Goal: Find contact information: Find contact information

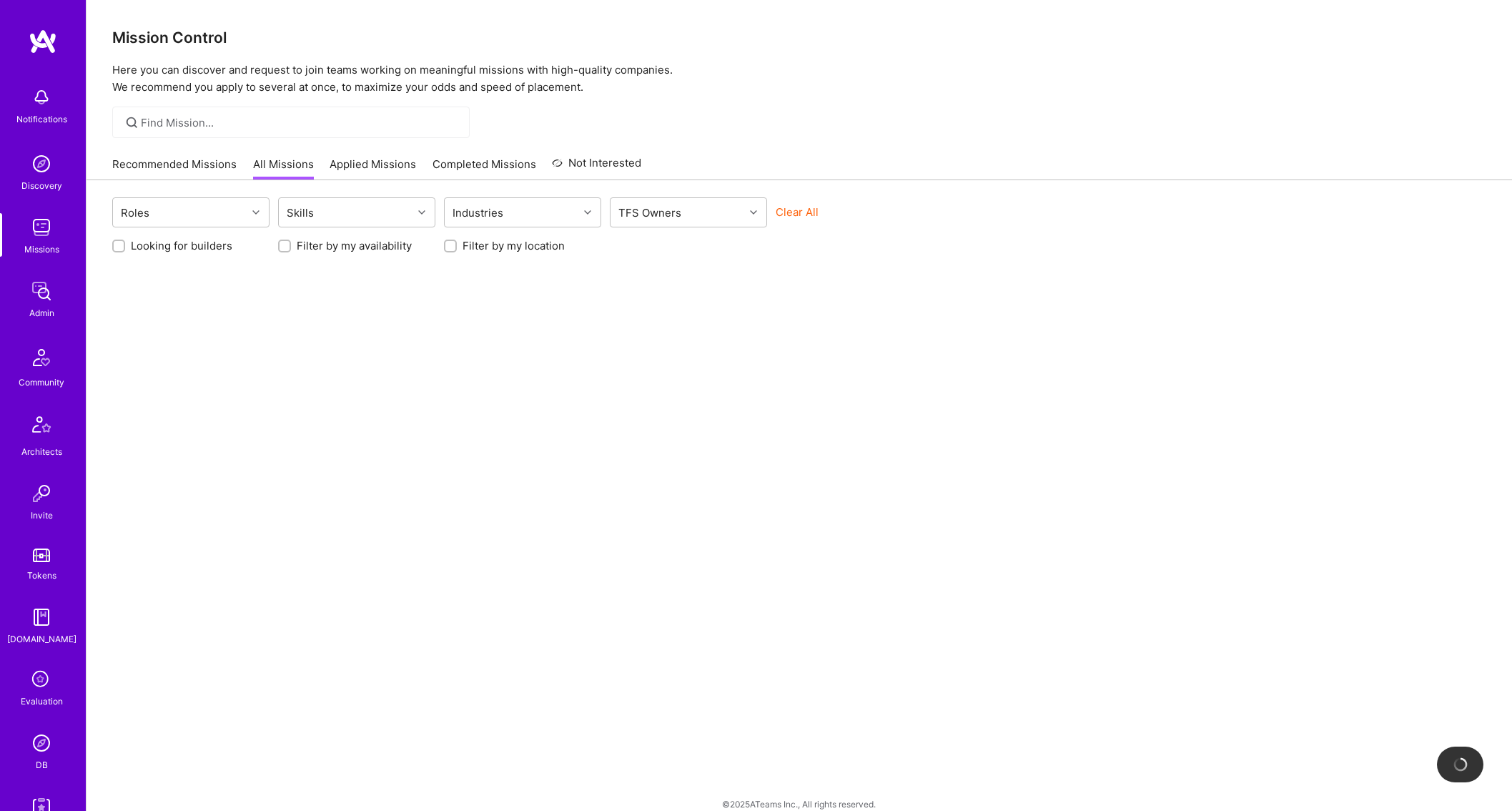
click at [40, 302] on img at bounding box center [41, 291] width 28 height 28
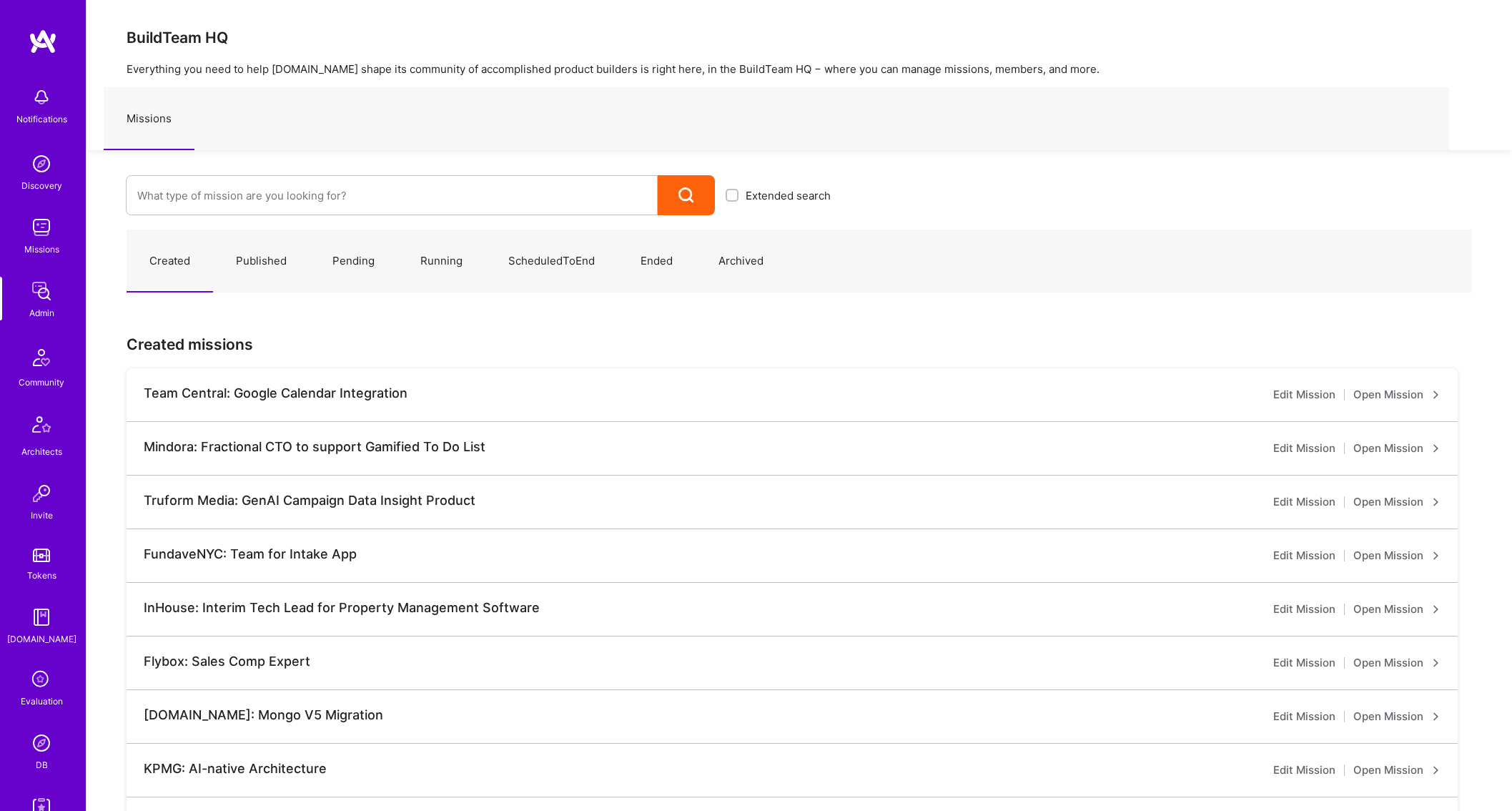
click at [356, 176] on div at bounding box center [392, 195] width 532 height 41
type input "parafl"
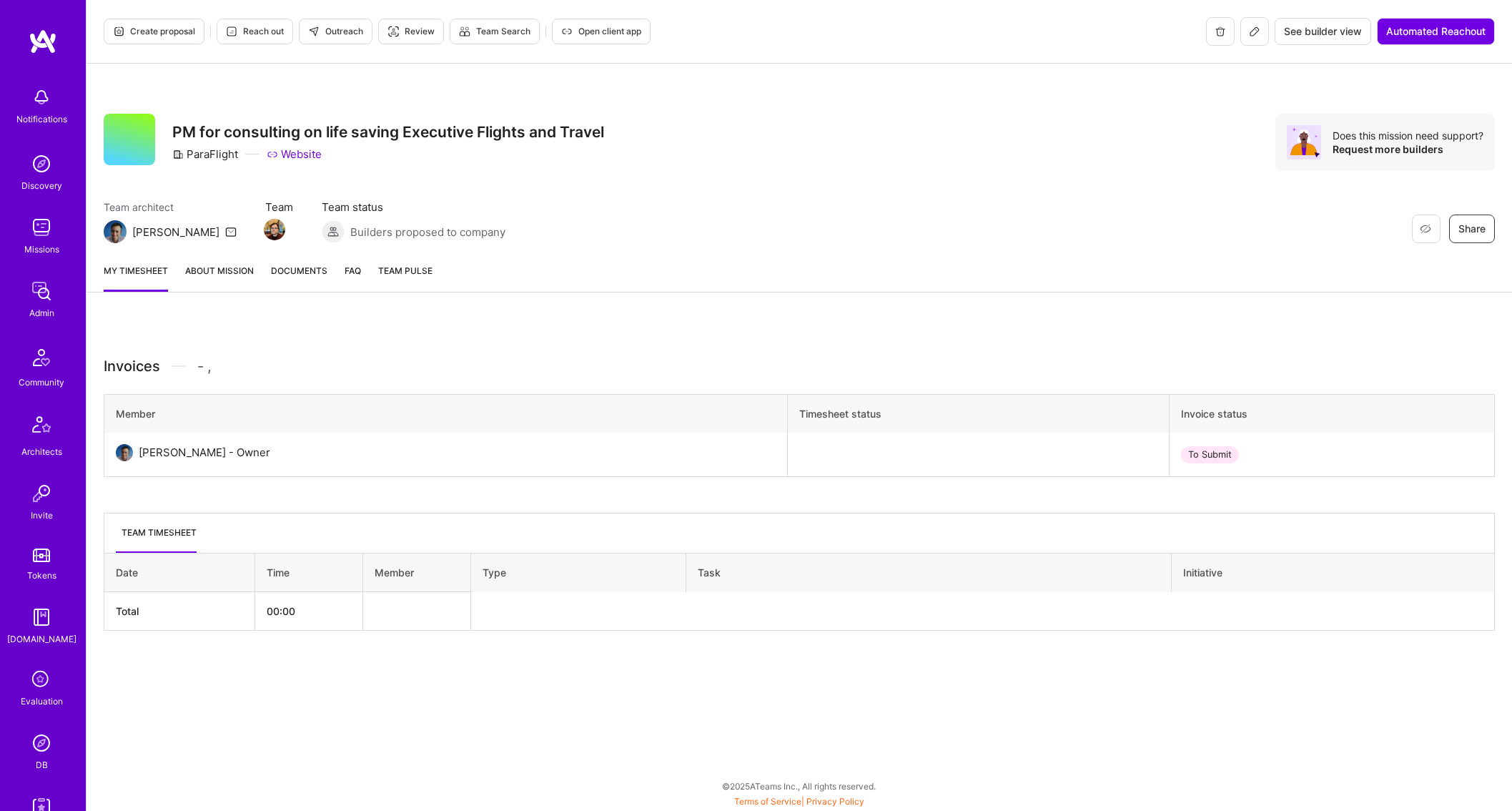
click at [1259, 32] on button at bounding box center [1255, 31] width 28 height 28
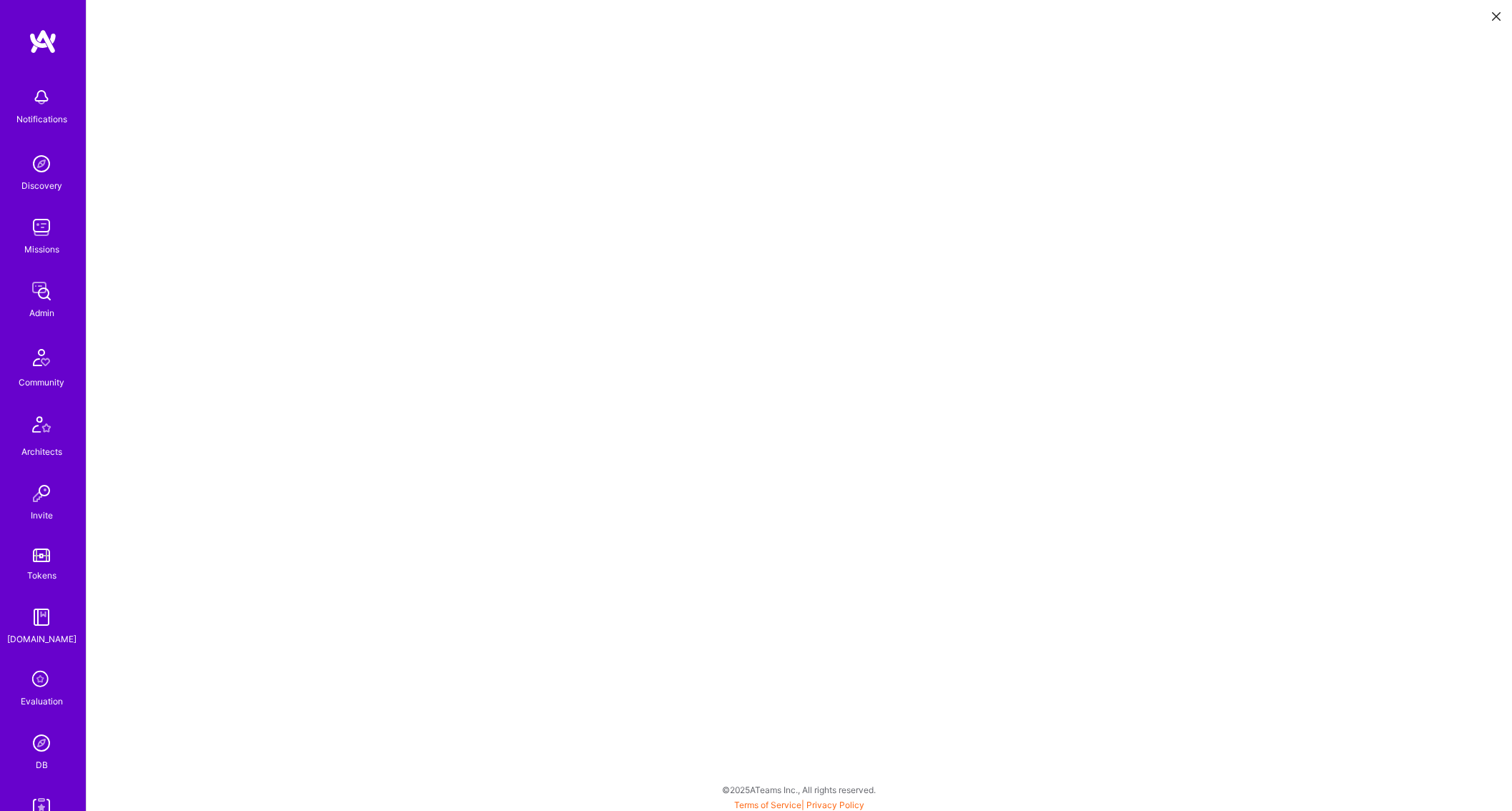
click at [25, 307] on link "Admin" at bounding box center [41, 299] width 88 height 43
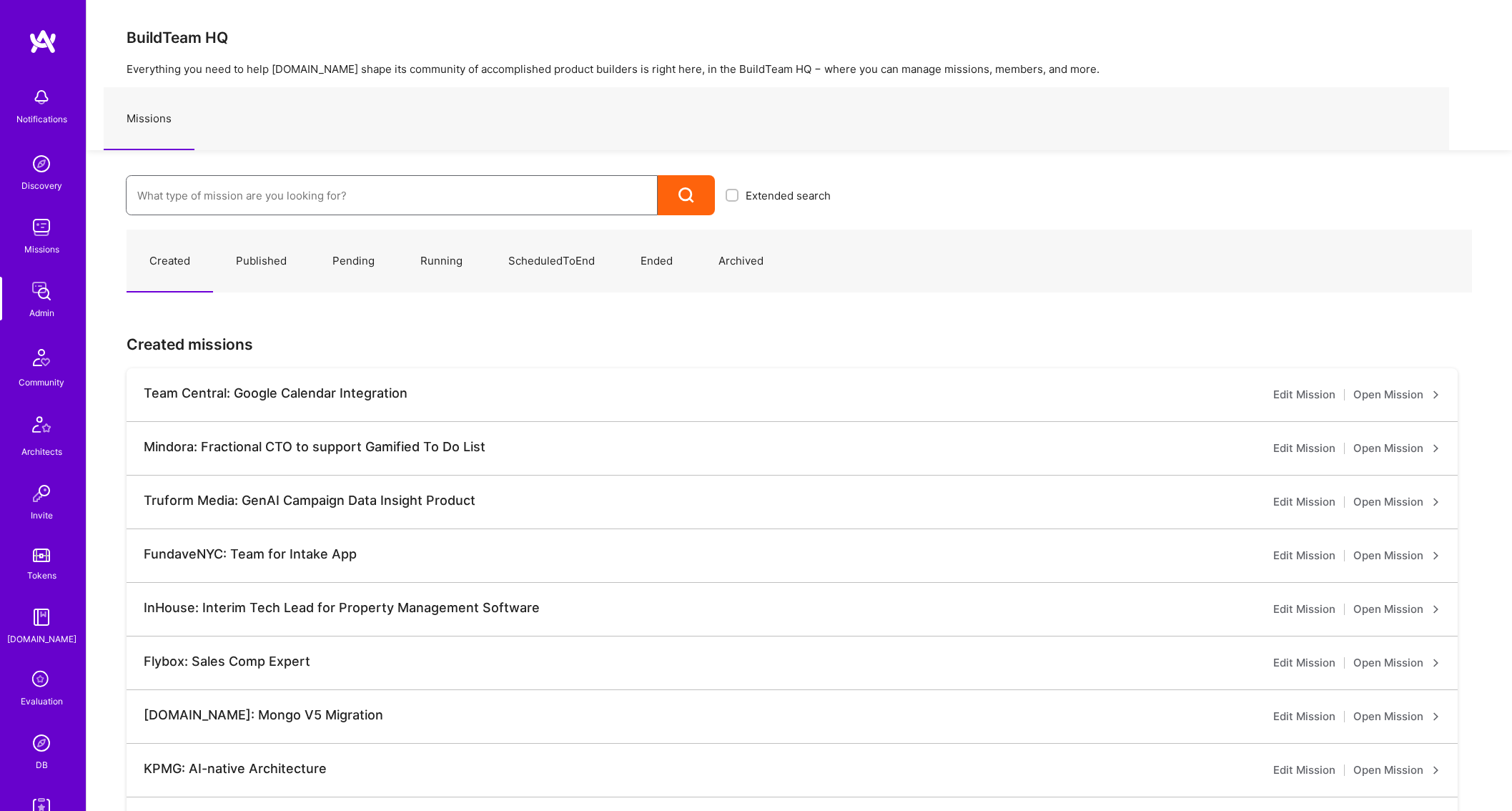
click at [215, 206] on input at bounding box center [392, 195] width 509 height 37
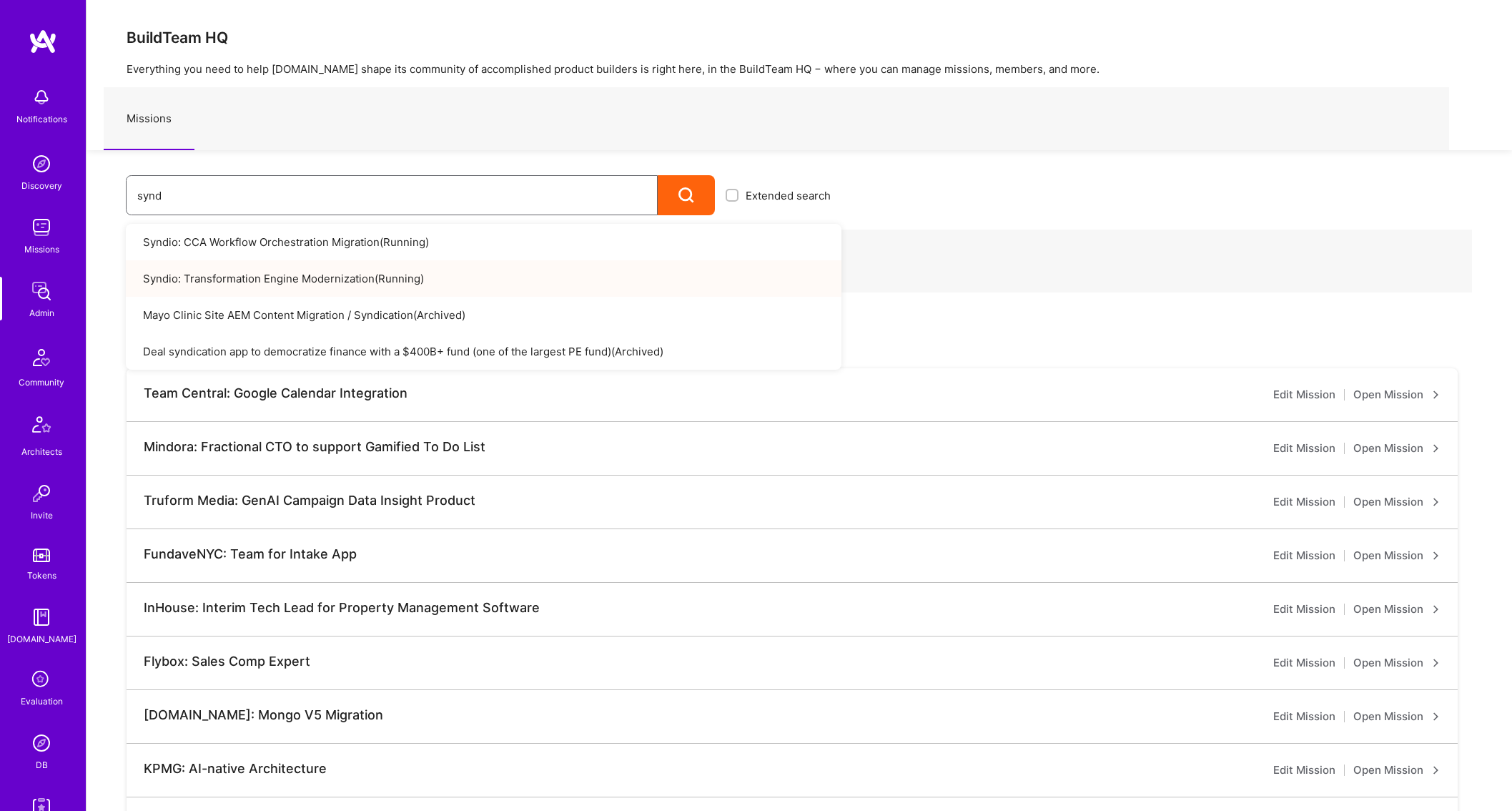
type input "synd"
click at [362, 281] on link "Syndio: Transformation Engine Modernization ( Running )" at bounding box center [484, 278] width 716 height 37
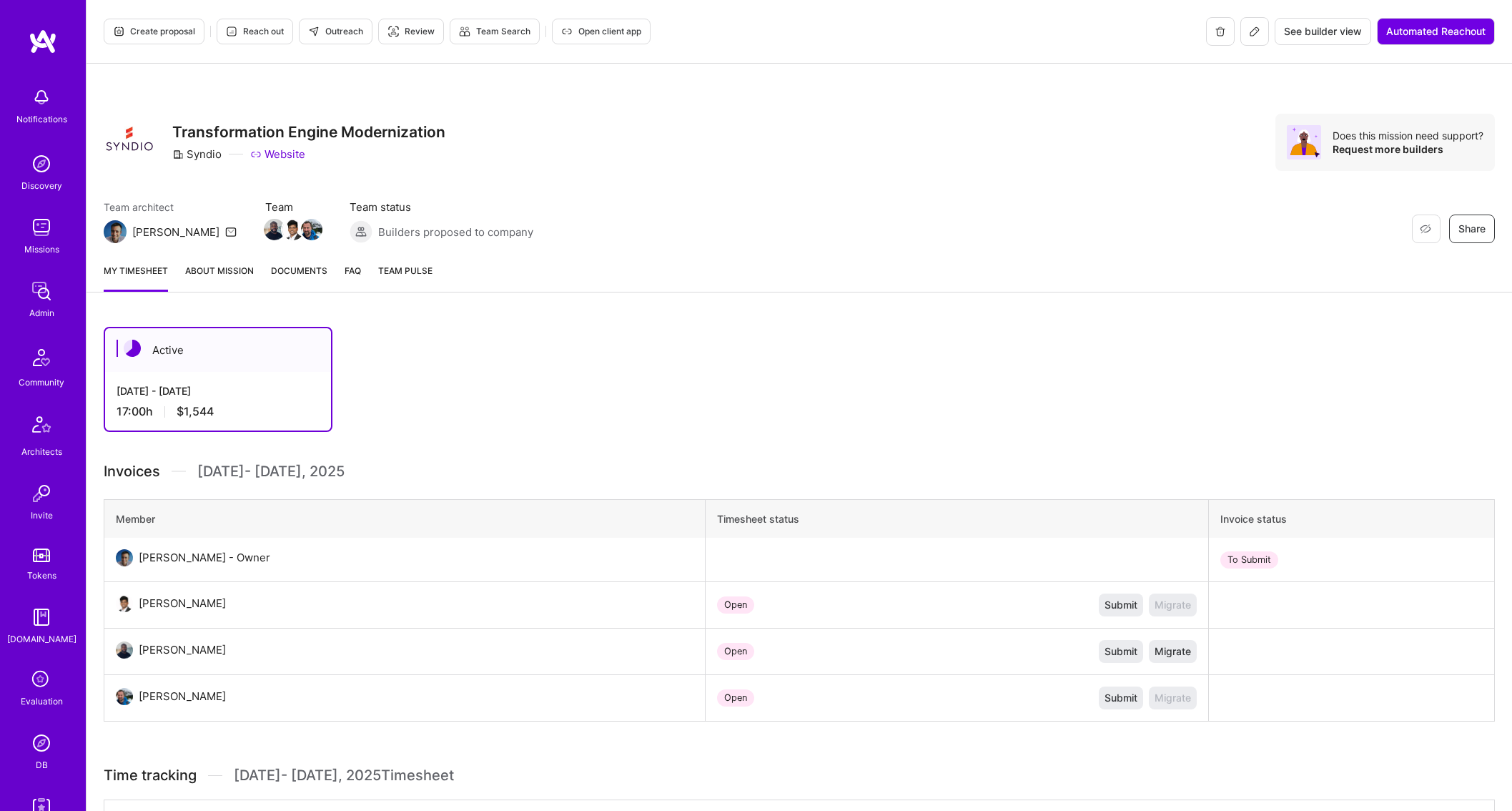
scroll to position [626, 0]
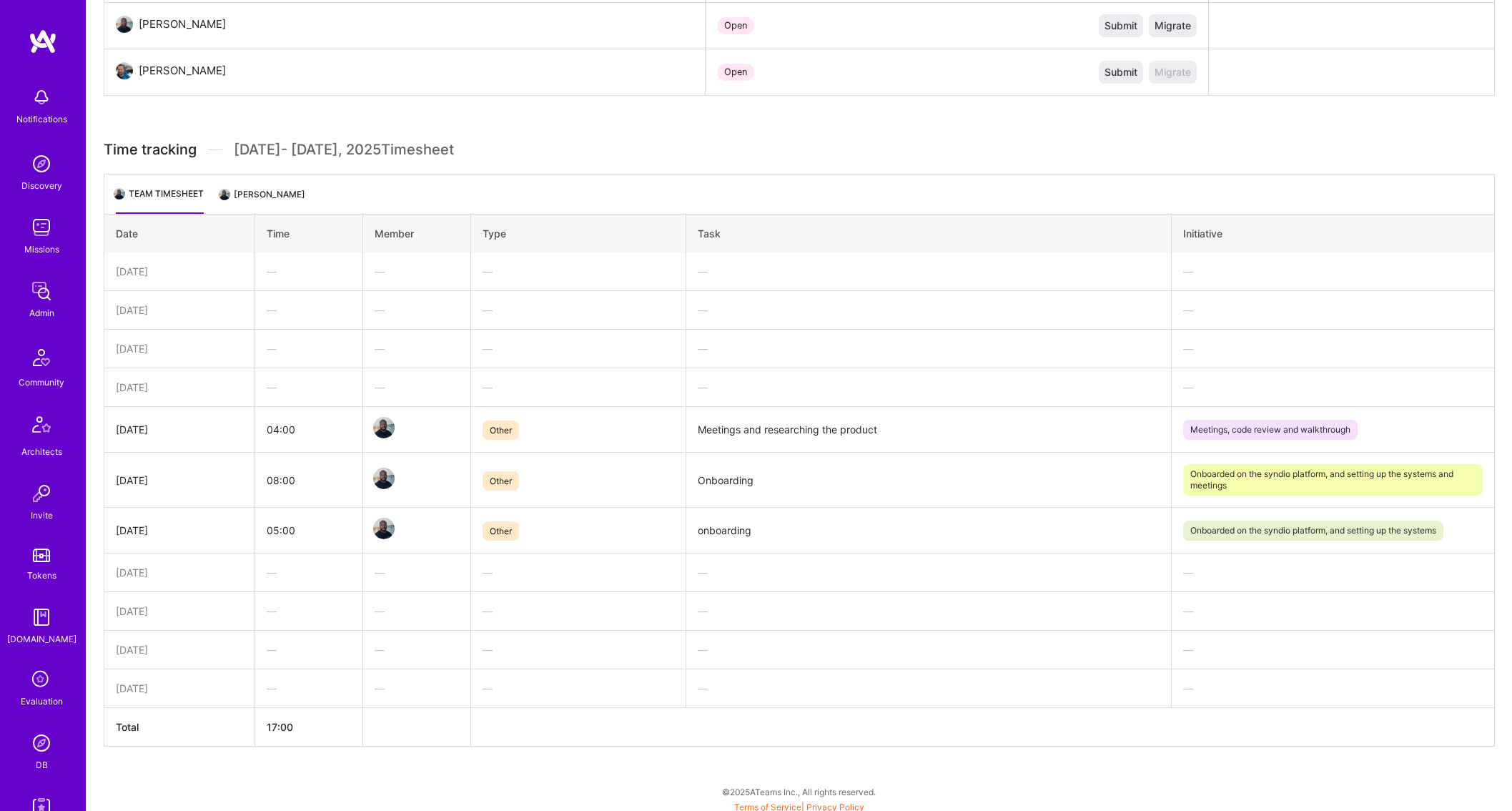
click at [258, 192] on li "Patrick Igwe" at bounding box center [264, 200] width 85 height 28
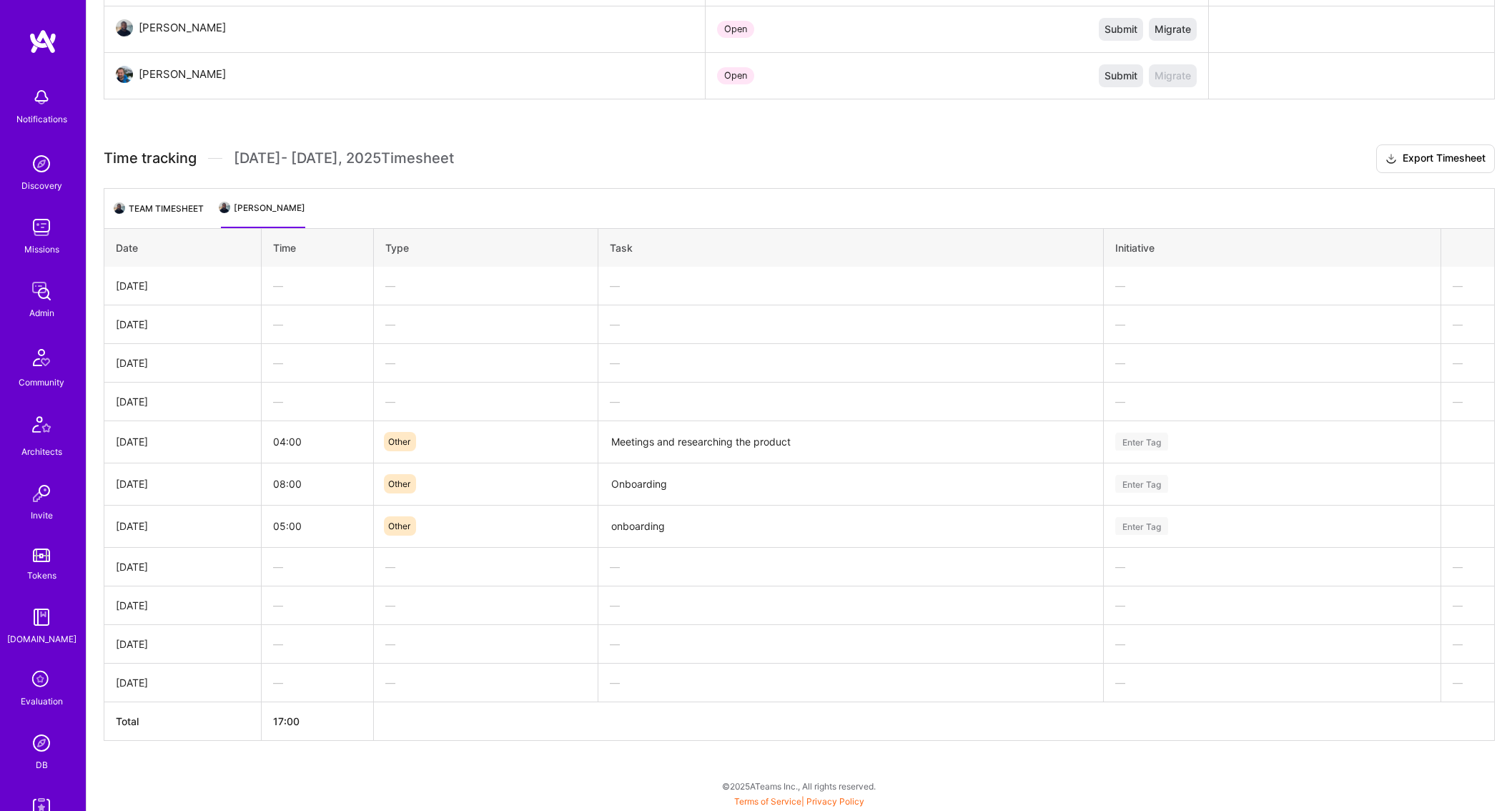
scroll to position [615, 0]
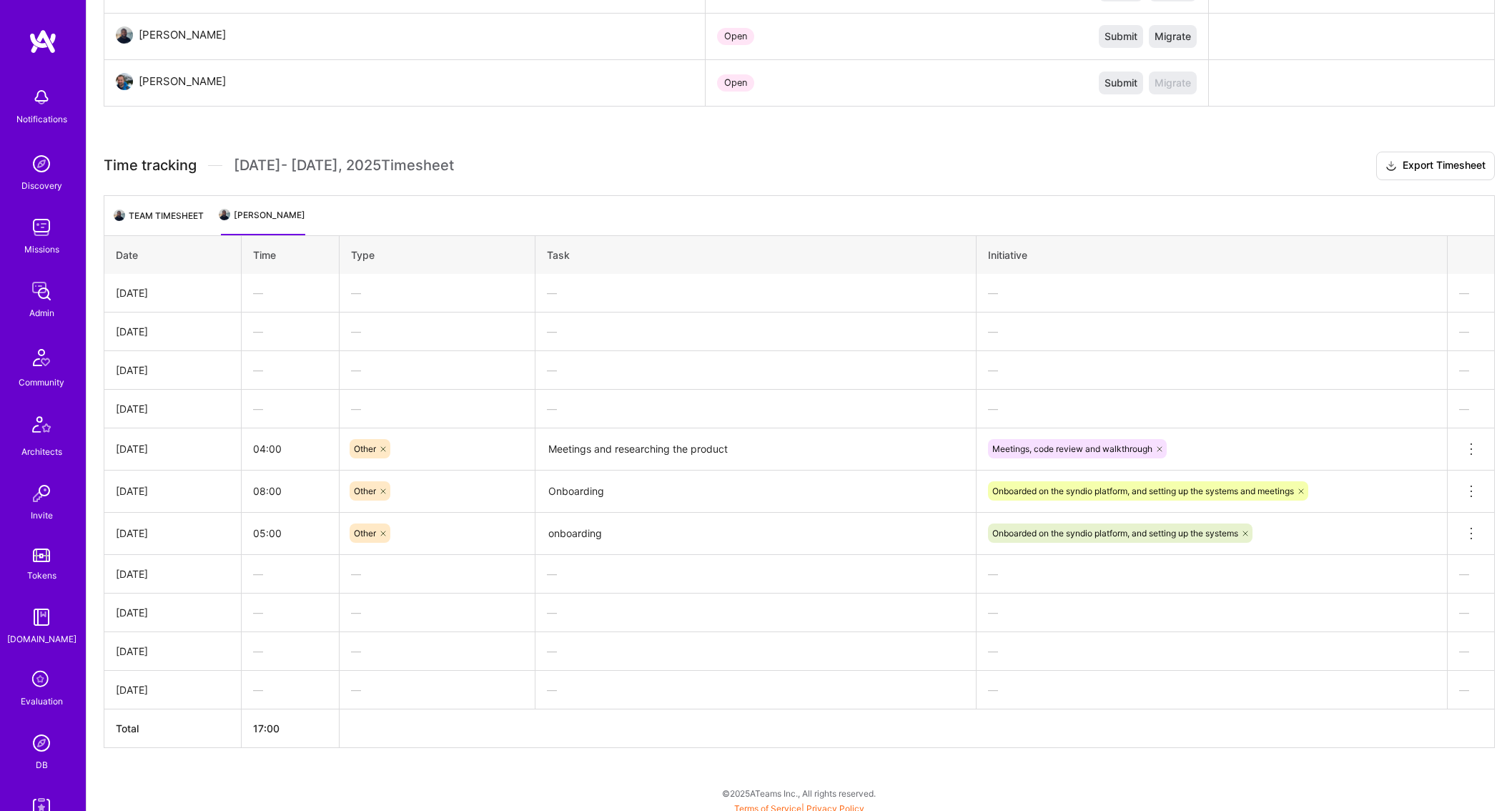
click at [171, 207] on li "Team timesheet" at bounding box center [159, 221] width 88 height 28
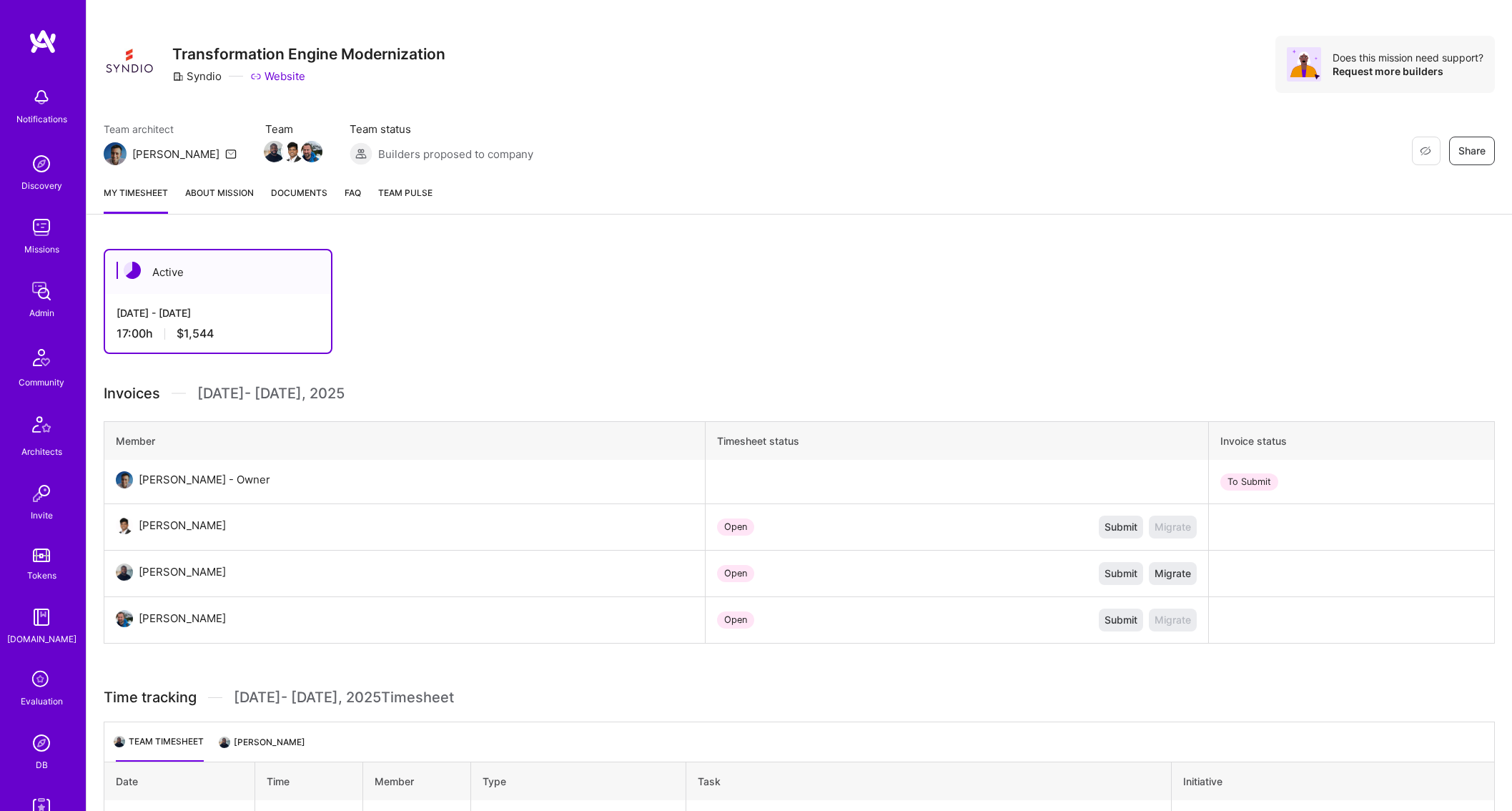
scroll to position [0, 0]
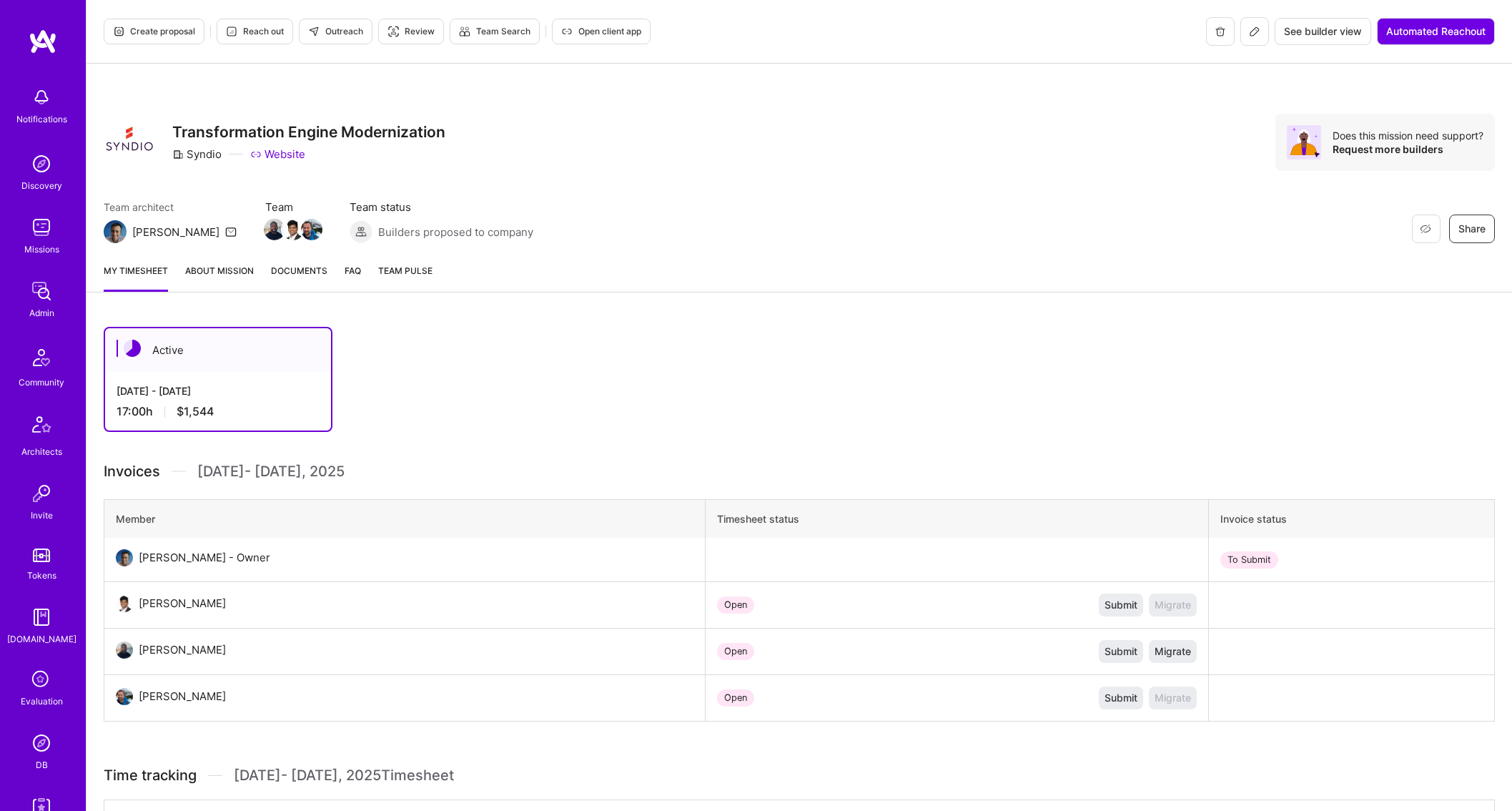
click at [49, 307] on div "Admin" at bounding box center [41, 313] width 25 height 15
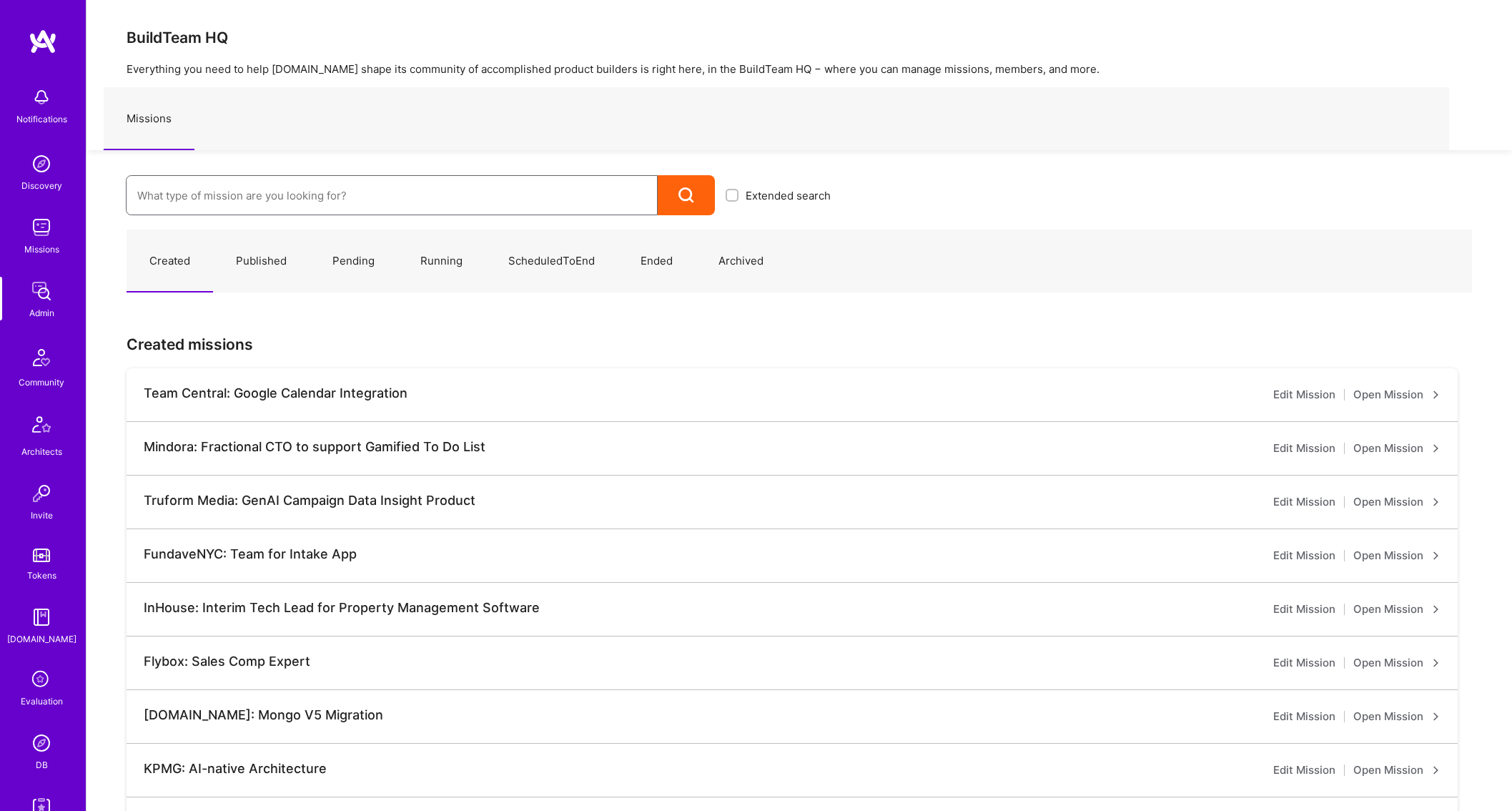
click at [340, 201] on input at bounding box center [392, 195] width 509 height 37
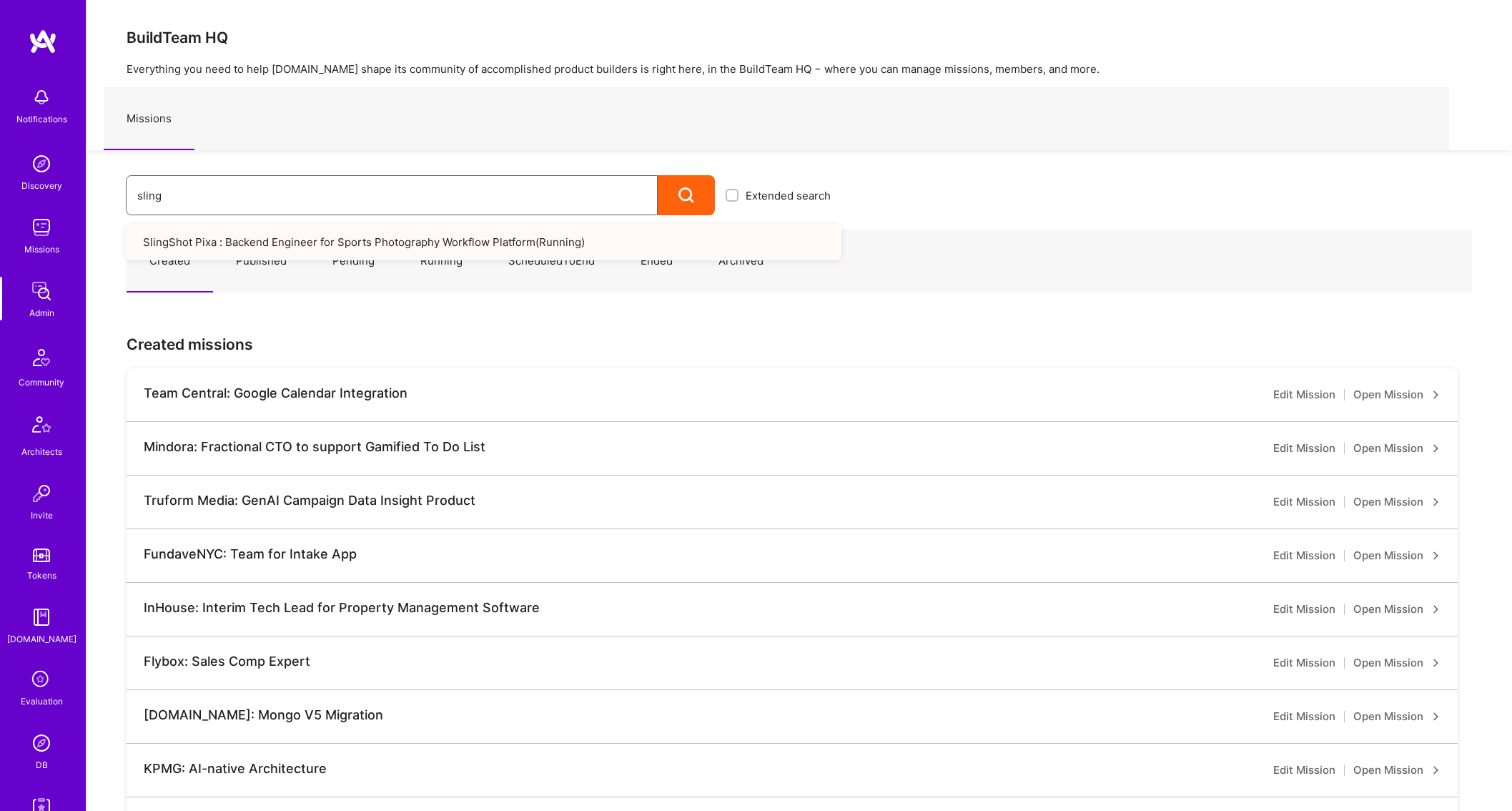
type input "sling"
click at [426, 237] on link "SlingShot Pixa : Backend Engineer for Sports Photography Workflow Platform ( Ru…" at bounding box center [484, 242] width 716 height 37
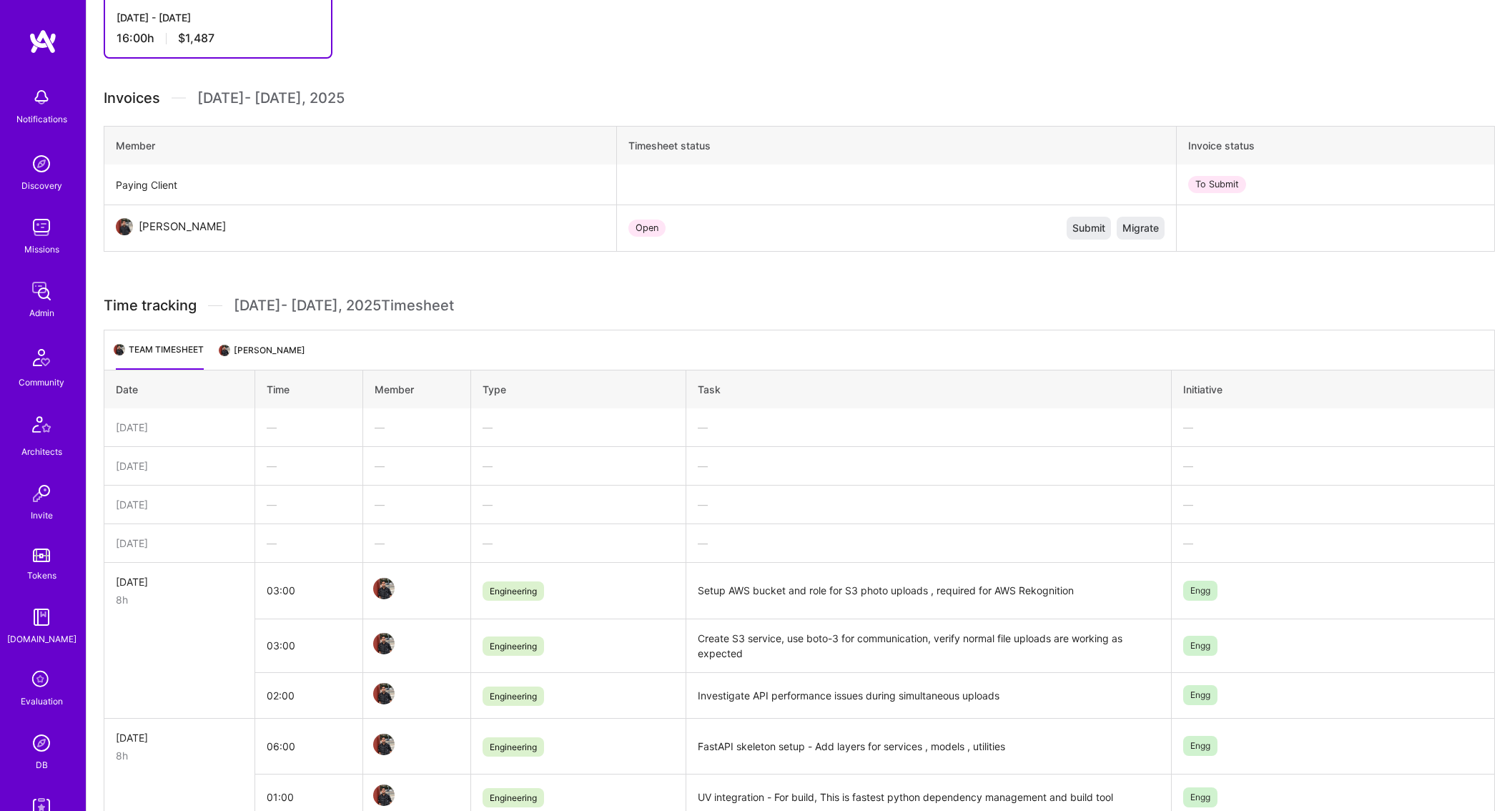
scroll to position [724, 0]
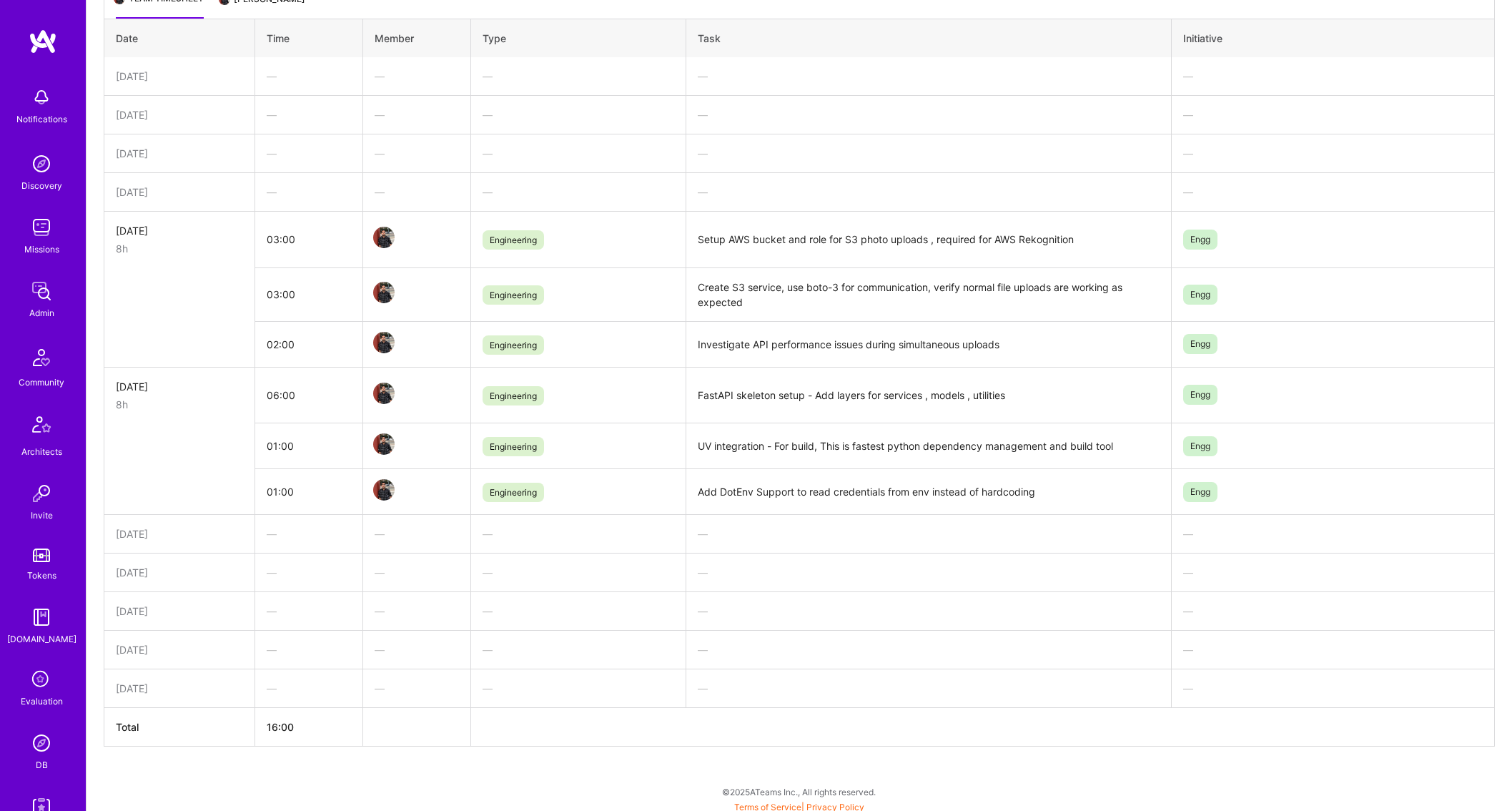
click at [49, 306] on div "Admin" at bounding box center [41, 313] width 25 height 15
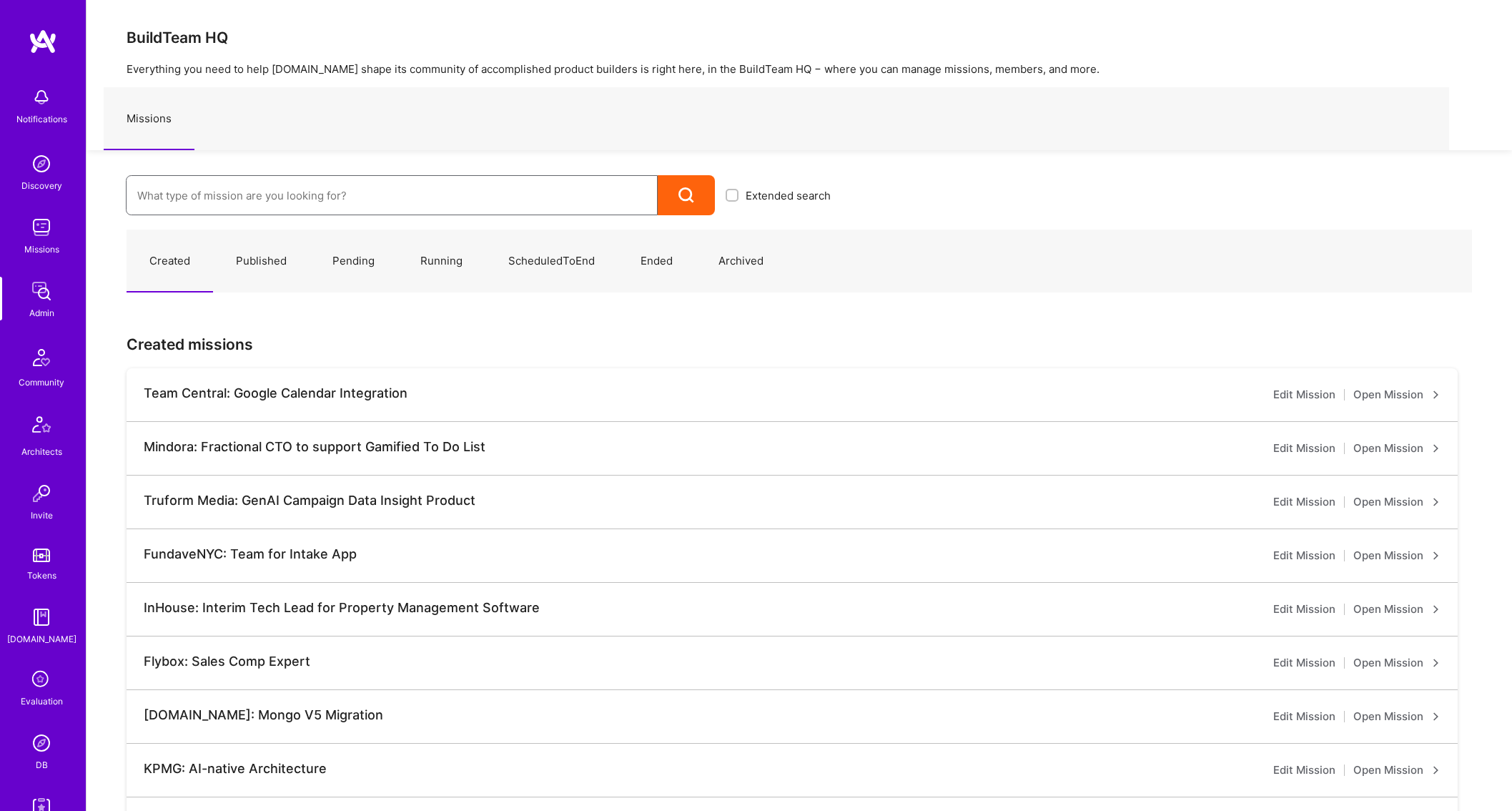
click at [201, 185] on input at bounding box center [392, 195] width 509 height 37
click at [352, 206] on input at bounding box center [392, 195] width 509 height 37
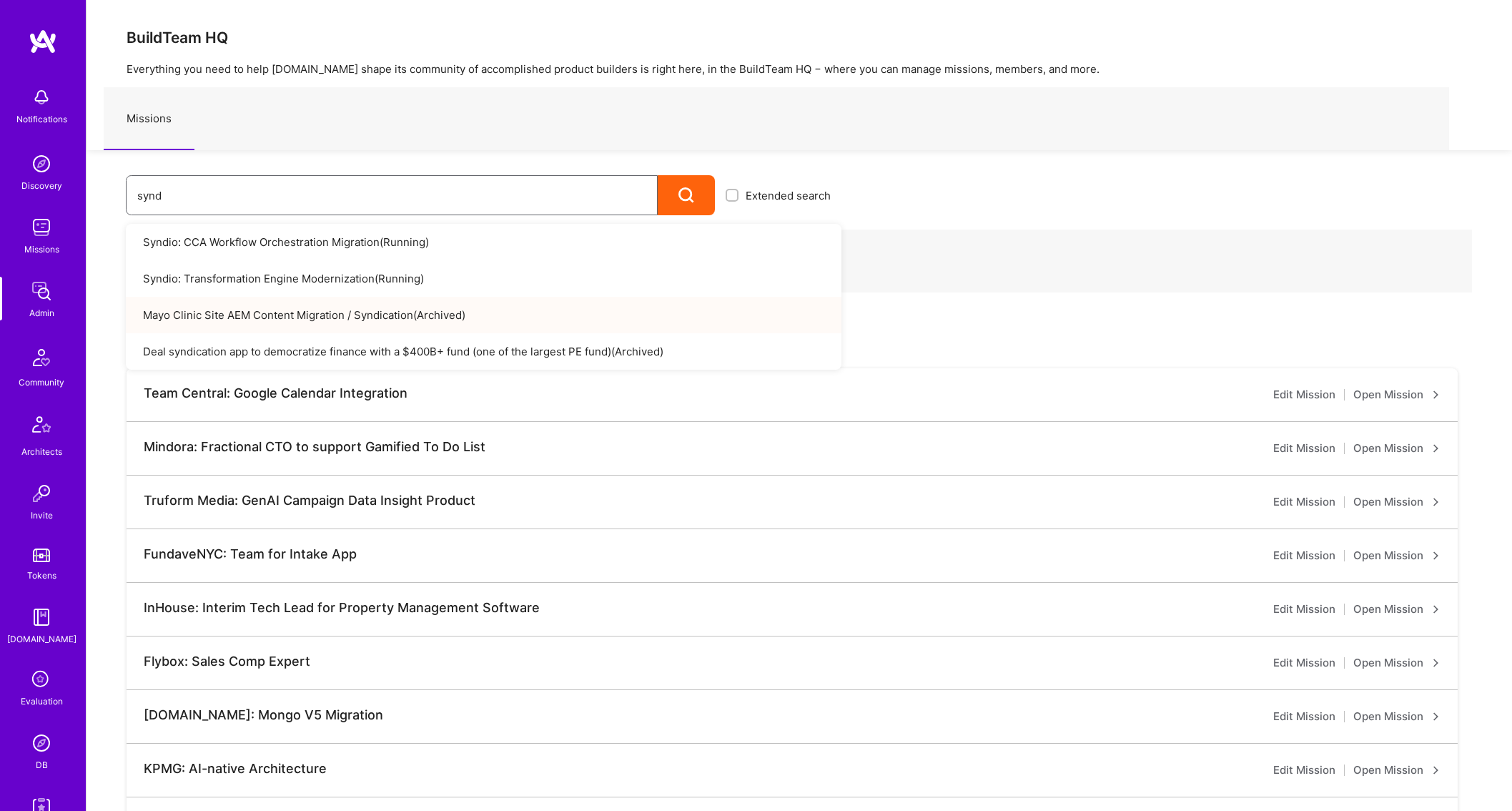
type input "synd"
click at [362, 279] on link "Syndio: Transformation Engine Modernization ( Running )" at bounding box center [484, 278] width 716 height 37
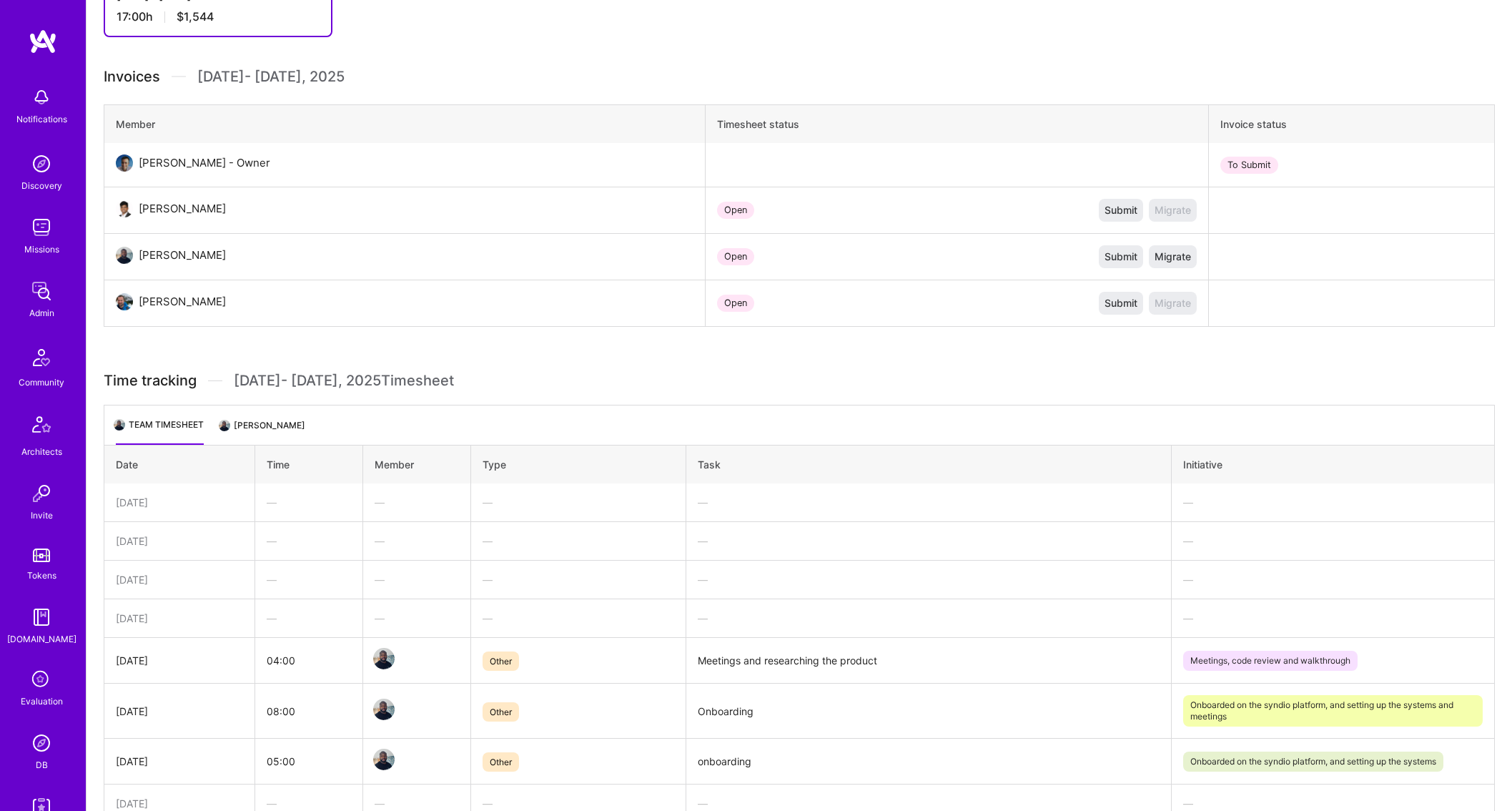
scroll to position [626, 0]
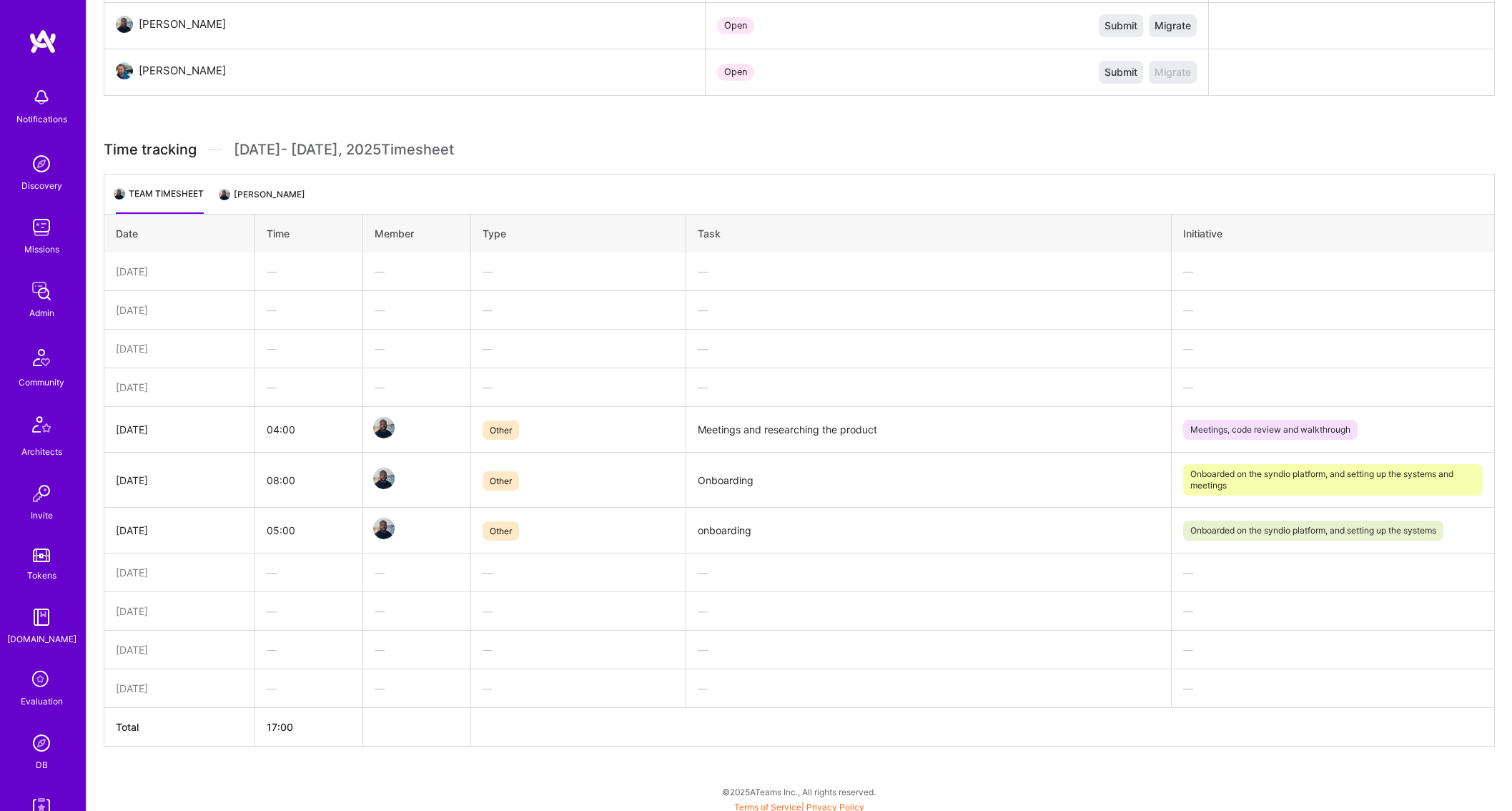
click at [50, 302] on img at bounding box center [41, 291] width 28 height 28
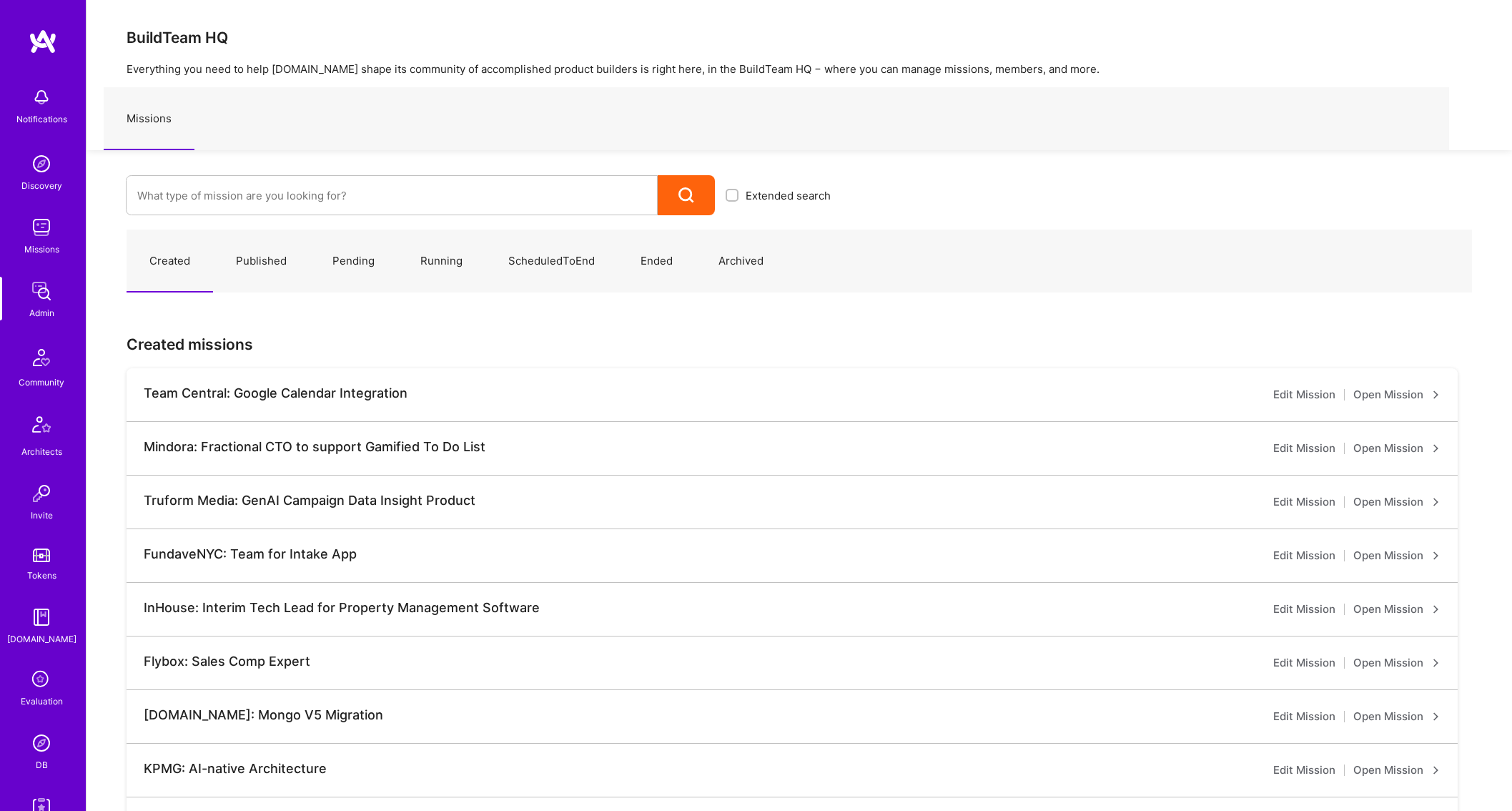
scroll to position [102, 0]
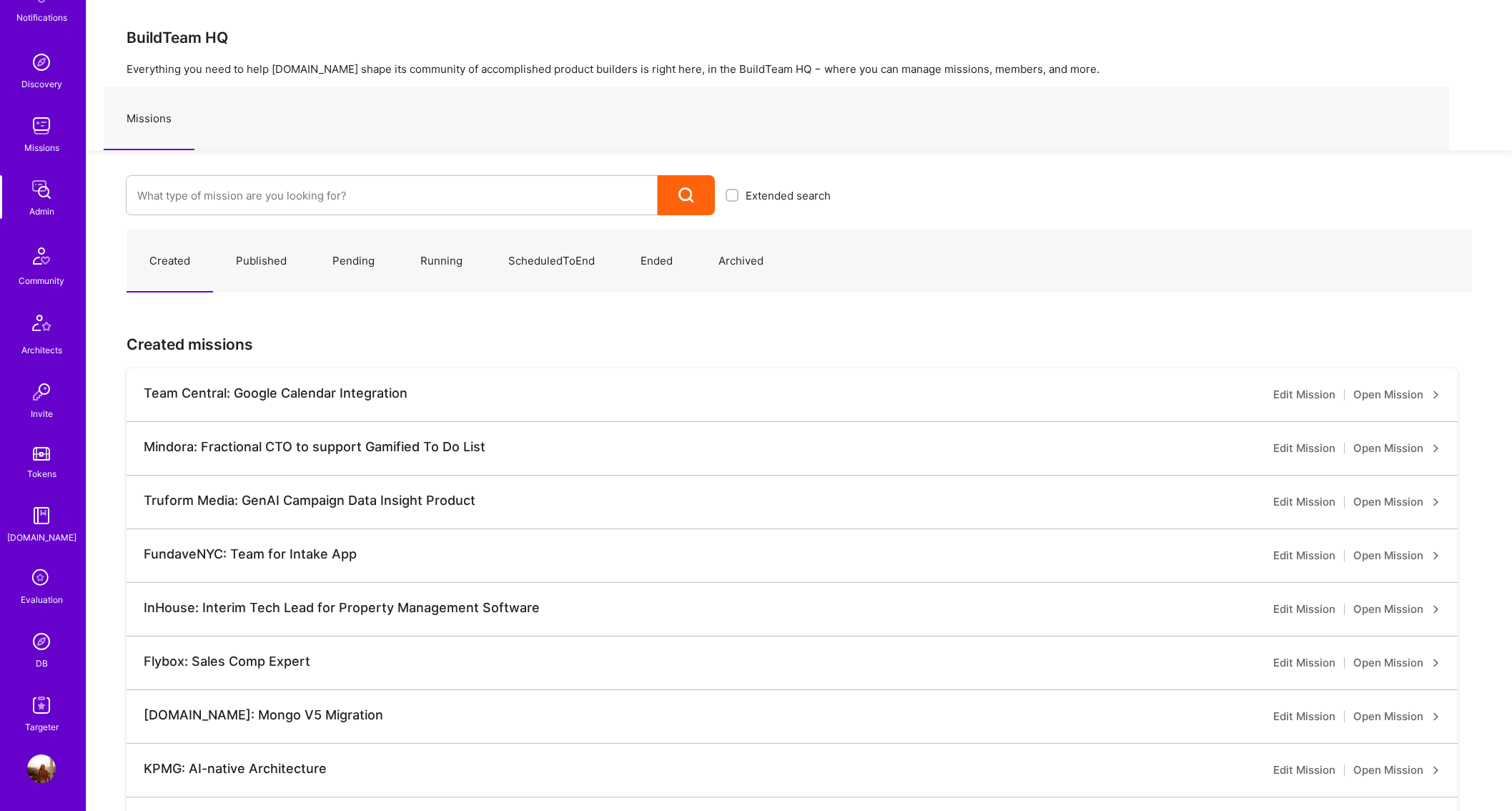
click at [62, 630] on link "DB" at bounding box center [41, 649] width 88 height 43
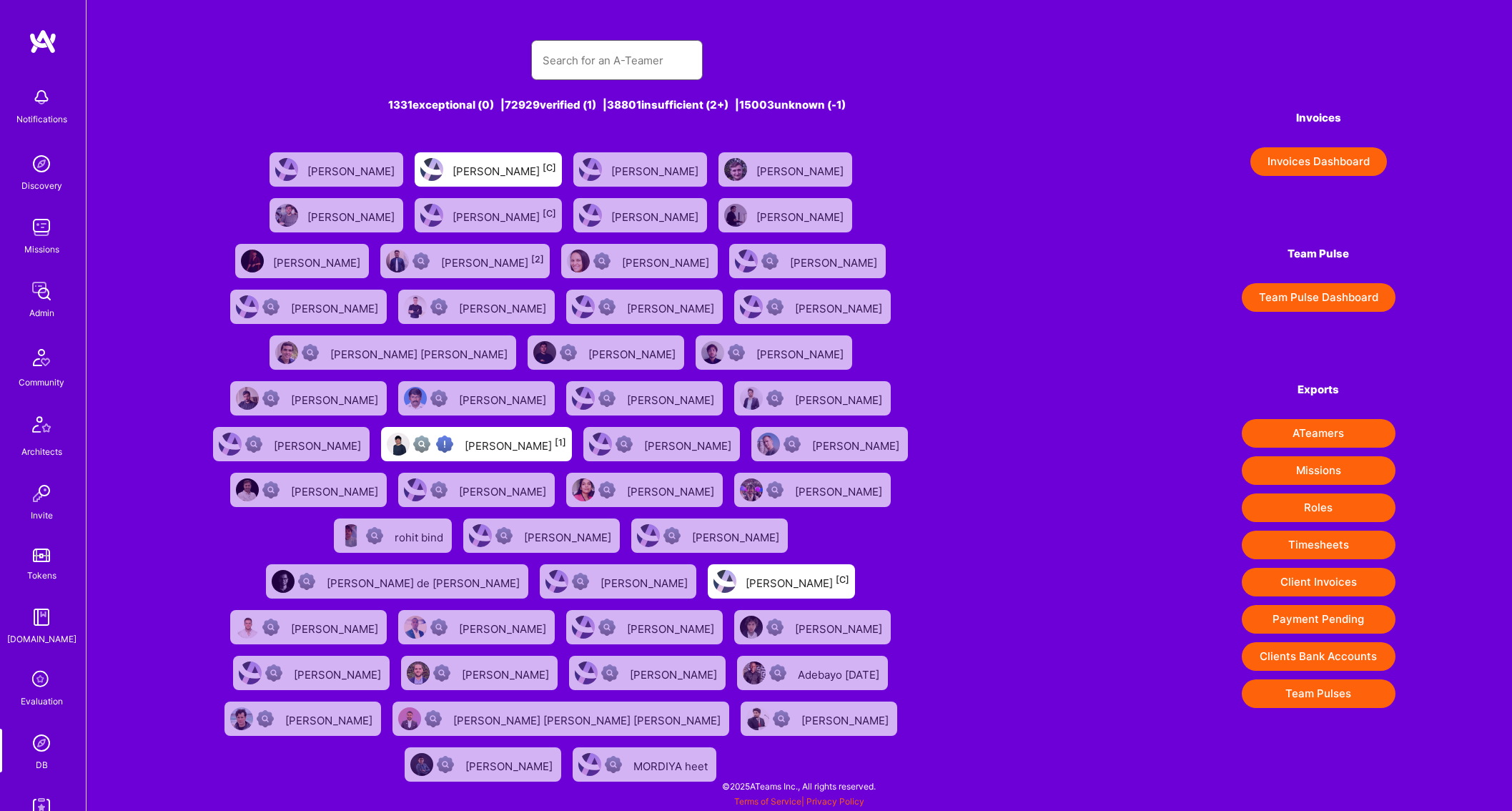
click at [568, 54] on input "text" at bounding box center [617, 60] width 149 height 37
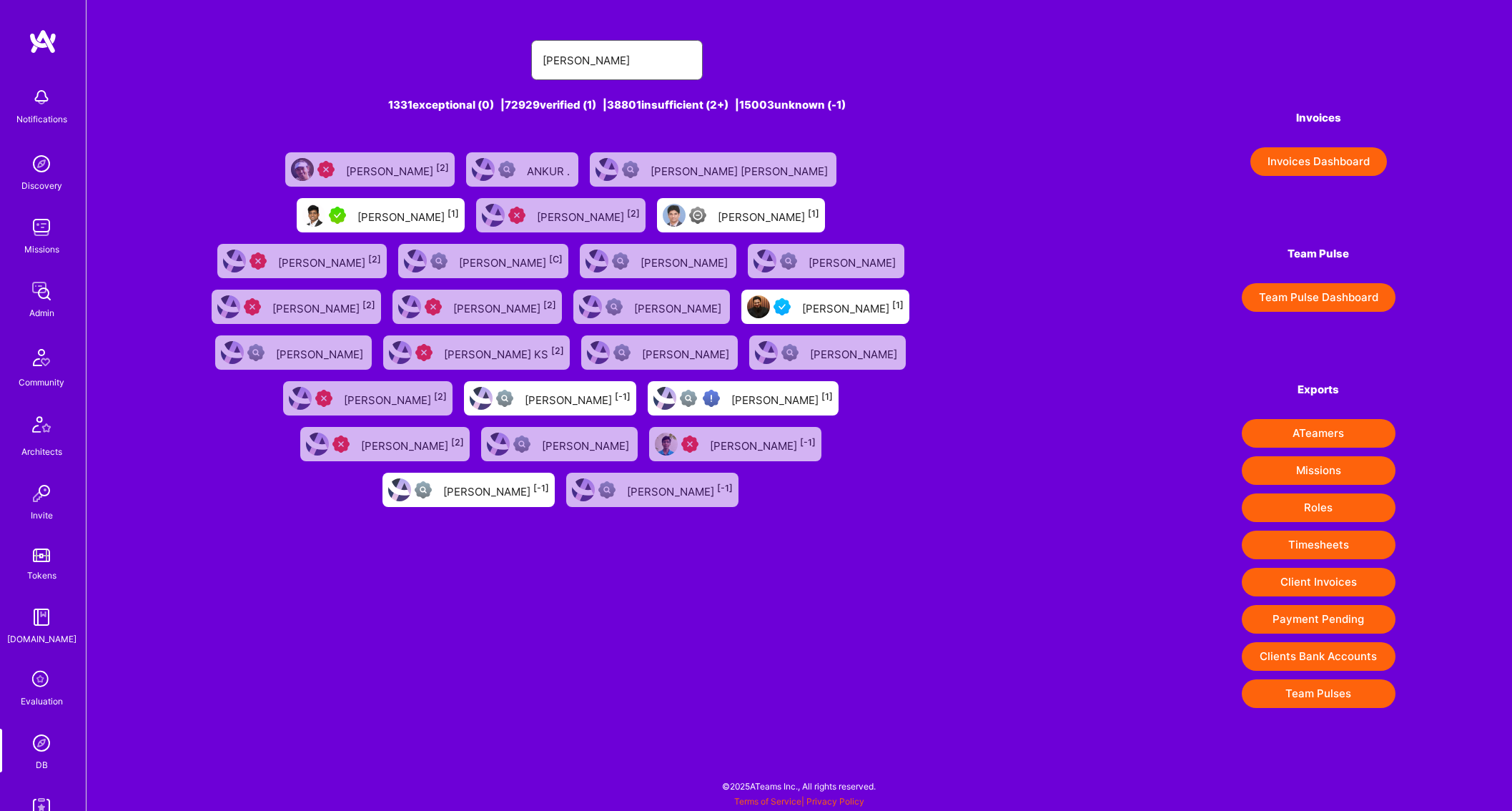
type input "archit"
click at [459, 206] on div "Archit Sharma [1]" at bounding box center [409, 216] width 102 height 19
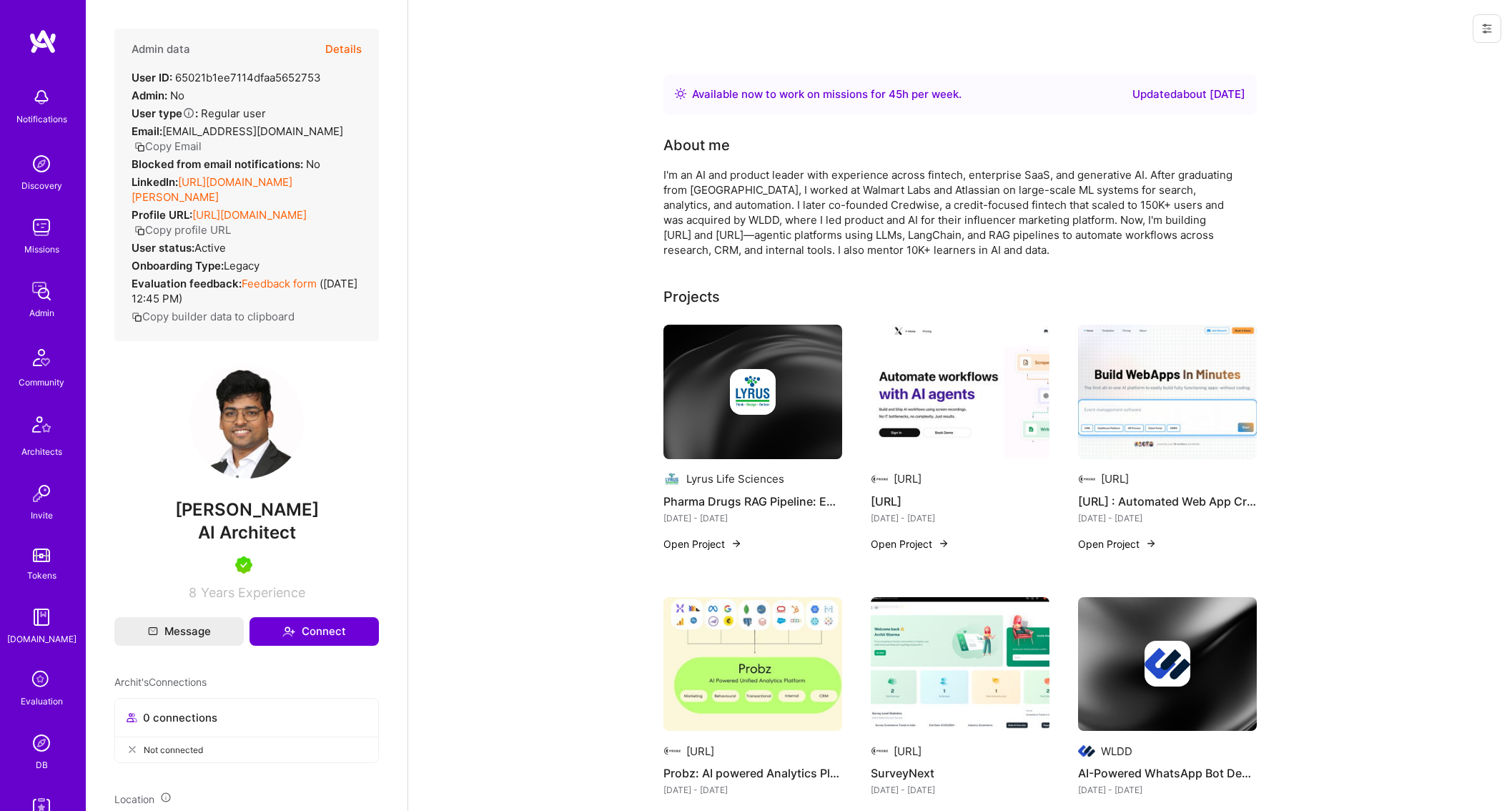
click at [201, 138] on button "Copy Email" at bounding box center [168, 146] width 67 height 15
click at [51, 285] on img at bounding box center [41, 291] width 28 height 28
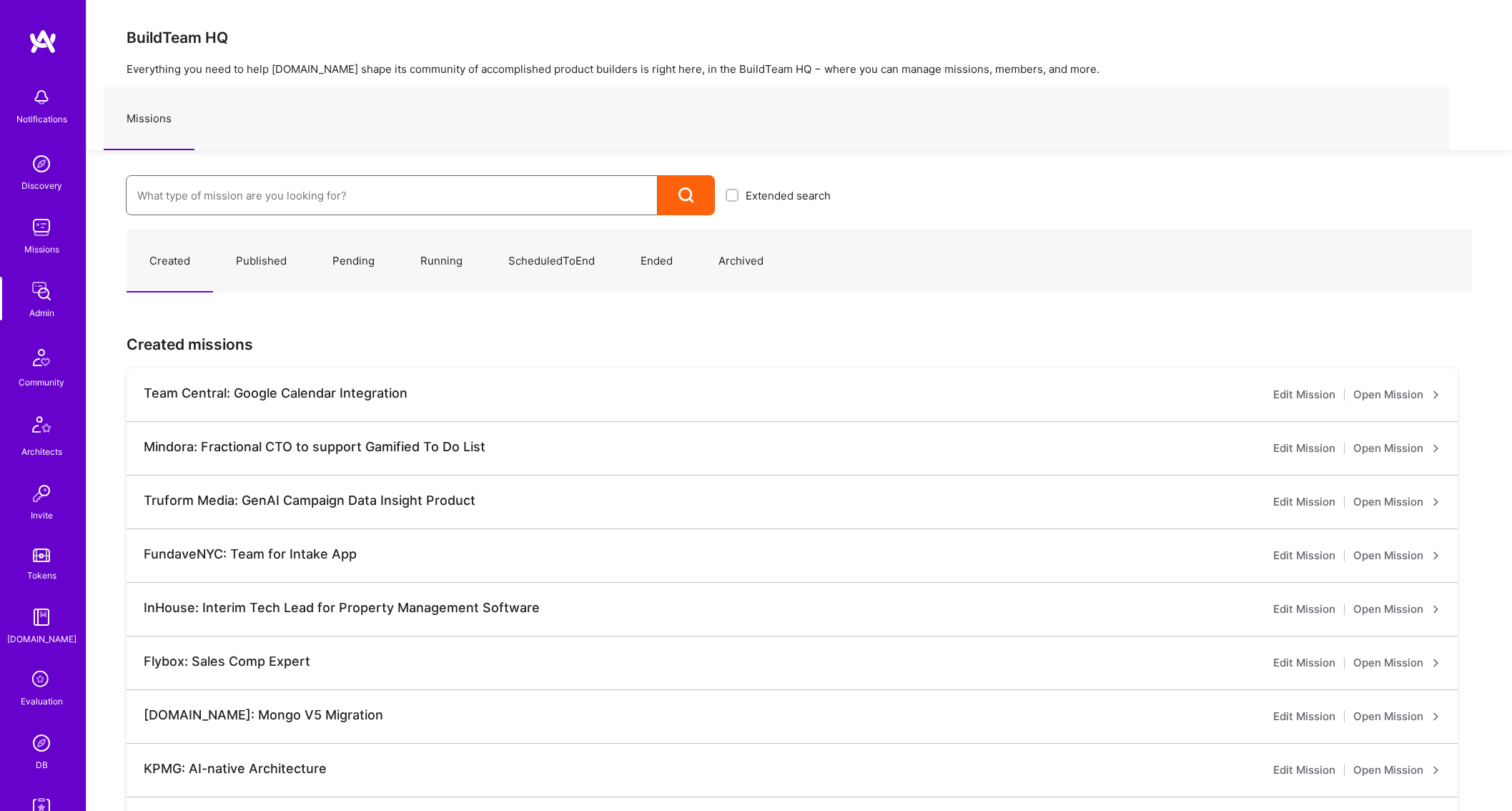
click at [287, 192] on input at bounding box center [392, 195] width 509 height 37
type input "ban"
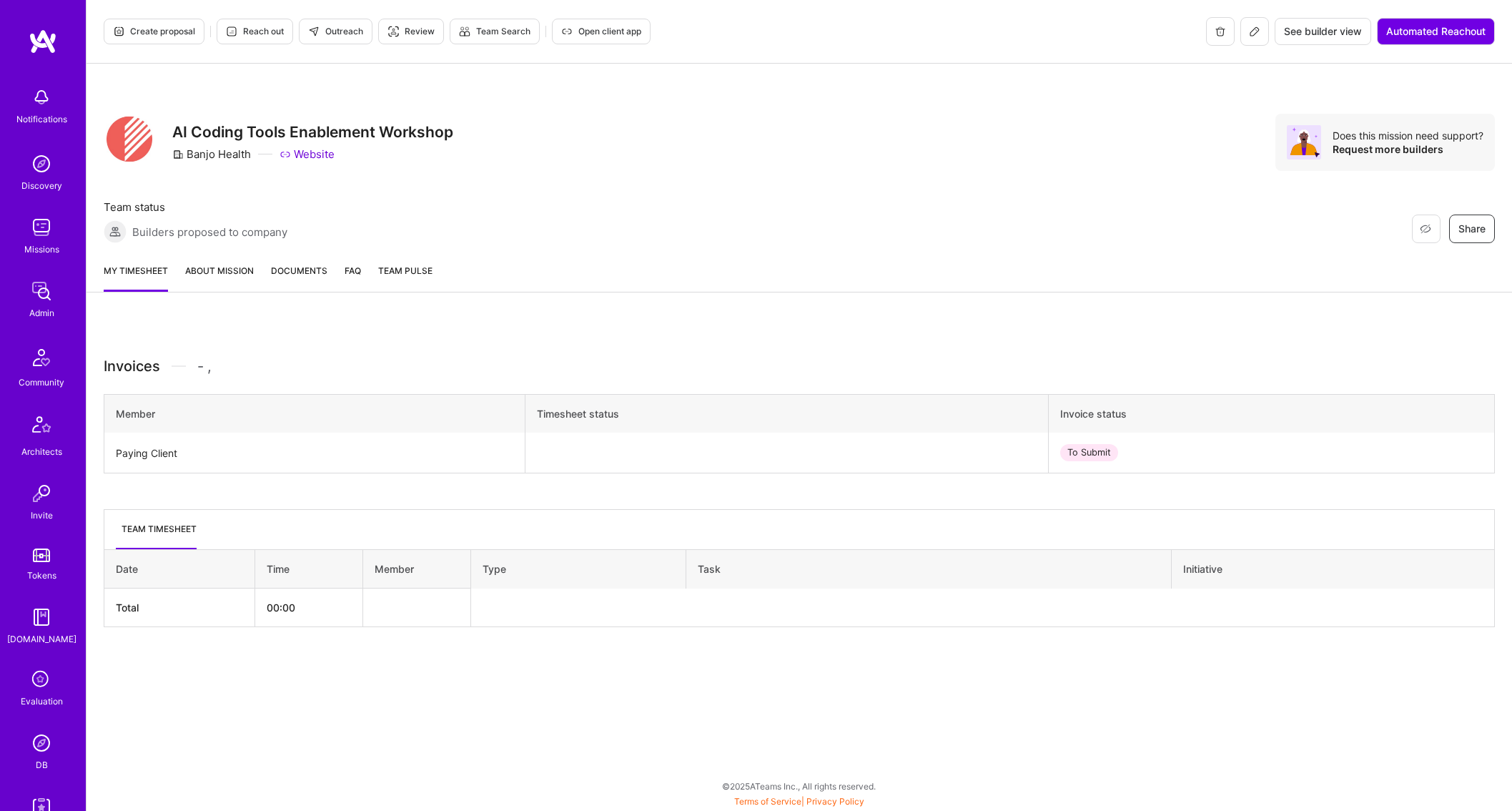
click at [1263, 37] on button at bounding box center [1255, 31] width 28 height 28
